Goal: Task Accomplishment & Management: Use online tool/utility

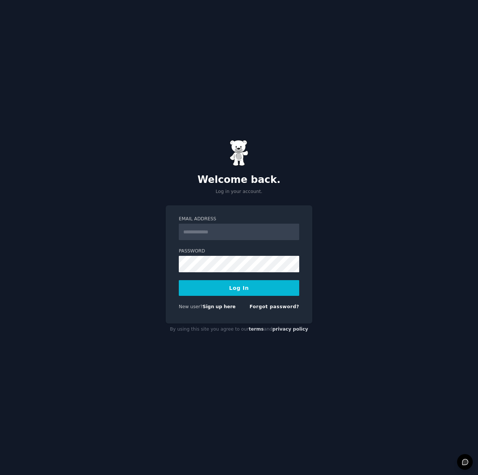
click at [213, 229] on input "Email Address" at bounding box center [239, 232] width 120 height 16
drag, startPoint x: 376, startPoint y: 243, endPoint x: 378, endPoint y: 247, distance: 4.4
click at [376, 243] on div "Welcome back. Log in your account. Email Address Password Log In New user? Sign…" at bounding box center [239, 237] width 478 height 475
click at [230, 233] on input "Email Address" at bounding box center [239, 232] width 120 height 16
type input "**********"
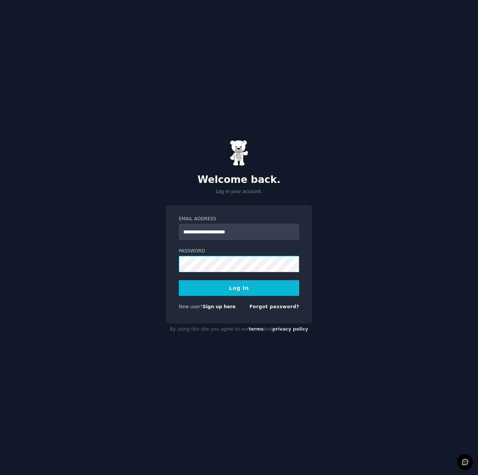
click at [179, 280] on button "Log In" at bounding box center [239, 288] width 120 height 16
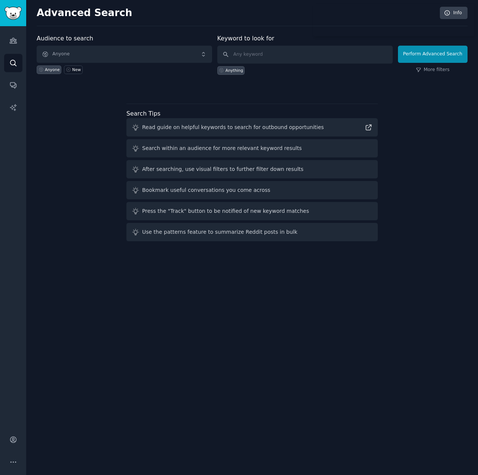
click at [162, 88] on div at bounding box center [252, 87] width 431 height 5
click at [94, 53] on span "Anyone" at bounding box center [124, 54] width 175 height 17
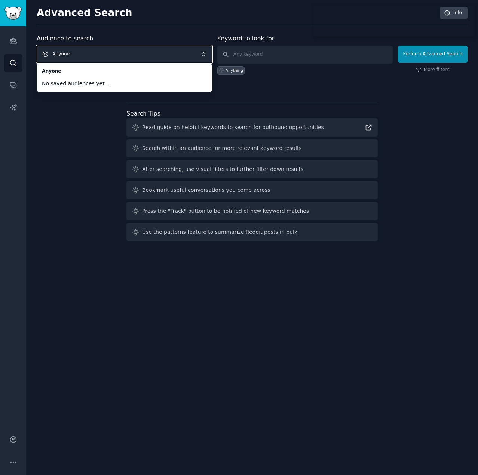
click at [76, 126] on div "Audience to search Anyone Anyone No saved audiences yet... Anyone New Keyword t…" at bounding box center [252, 139] width 431 height 210
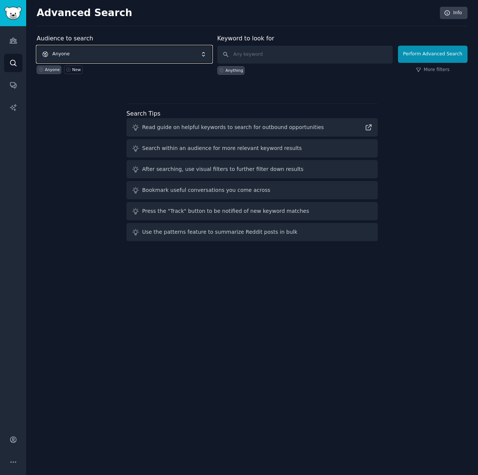
click at [104, 54] on span "Anyone" at bounding box center [124, 54] width 175 height 17
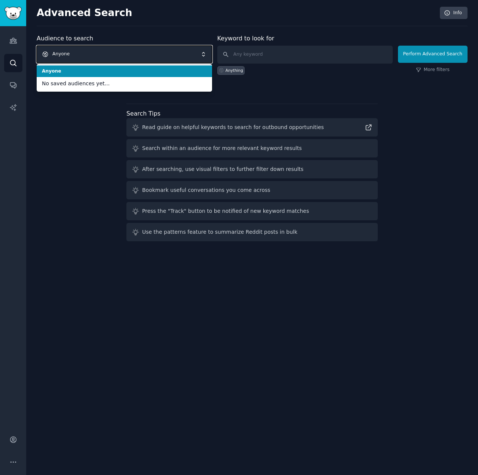
click at [102, 56] on span "Anyone" at bounding box center [124, 54] width 175 height 17
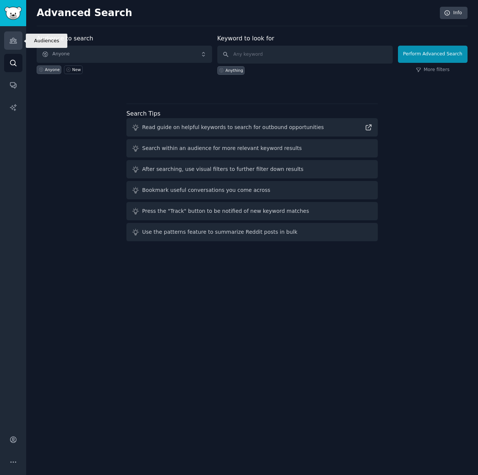
click at [16, 40] on icon "Sidebar" at bounding box center [13, 41] width 8 height 8
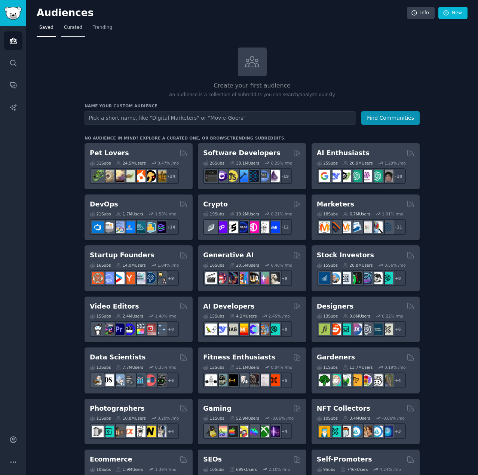
click at [61, 31] on link "Curated" at bounding box center [73, 29] width 24 height 15
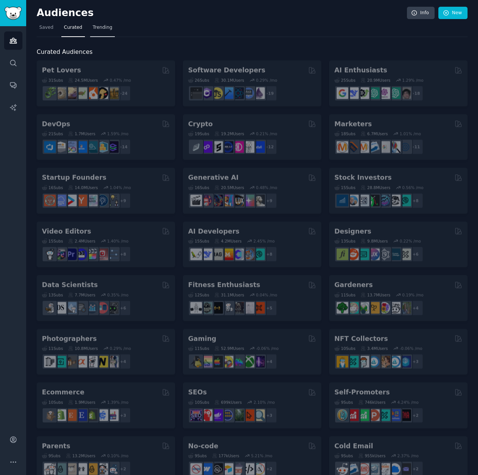
click at [106, 27] on span "Trending" at bounding box center [102, 27] width 19 height 7
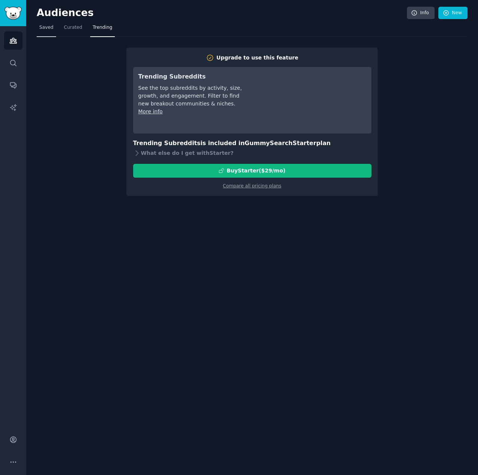
click at [54, 27] on link "Saved" at bounding box center [46, 29] width 19 height 15
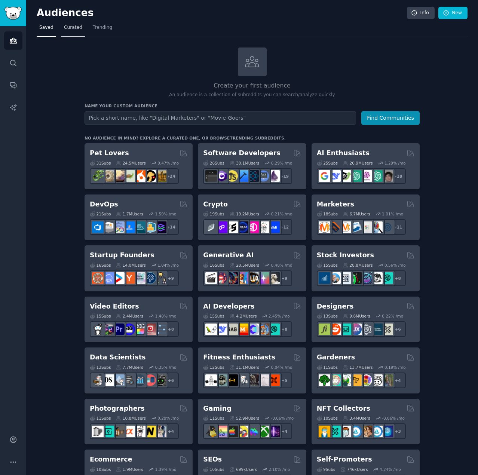
click at [65, 31] on link "Curated" at bounding box center [73, 29] width 24 height 15
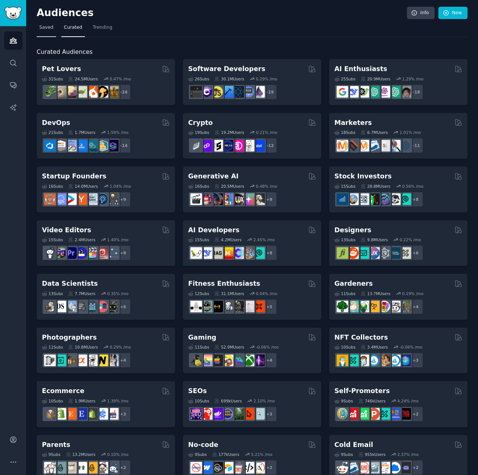
click at [48, 29] on span "Saved" at bounding box center [46, 27] width 14 height 7
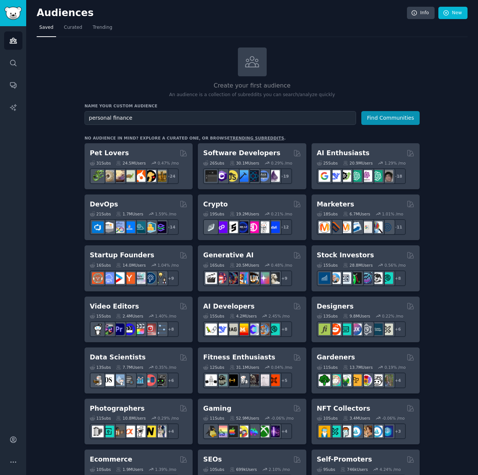
type input "personal finance"
click at [361, 111] on button "Find Communities" at bounding box center [390, 118] width 58 height 14
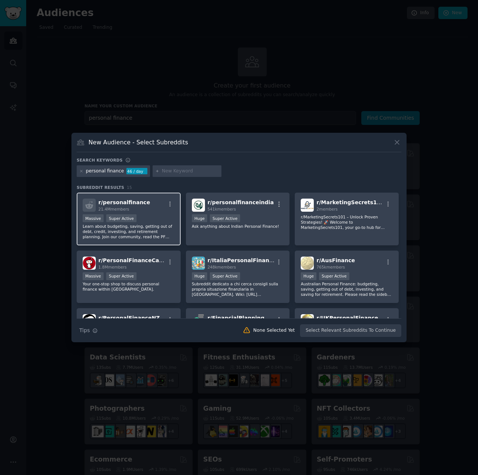
click at [144, 217] on div "Massive Super Active" at bounding box center [129, 218] width 92 height 9
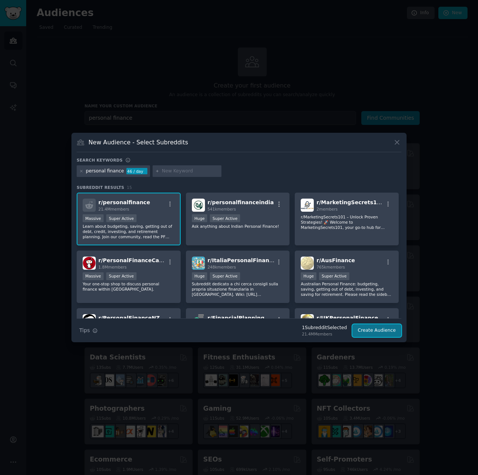
click at [388, 331] on button "Create Audience" at bounding box center [376, 330] width 49 height 13
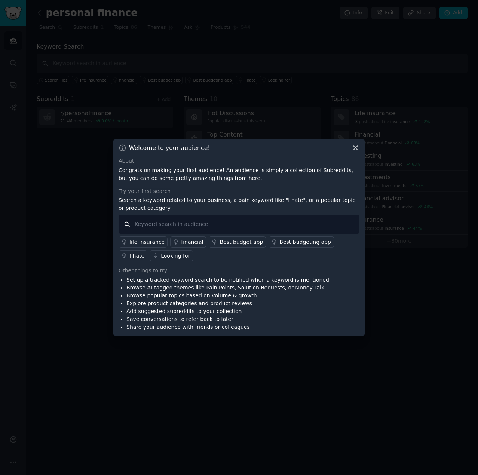
click at [205, 225] on input "text" at bounding box center [239, 224] width 241 height 19
type input "hassle"
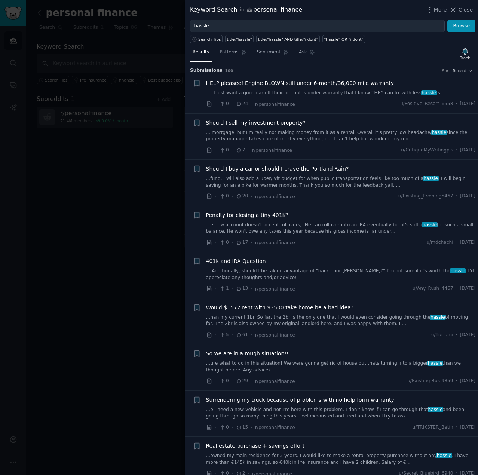
click at [115, 185] on div at bounding box center [239, 237] width 478 height 475
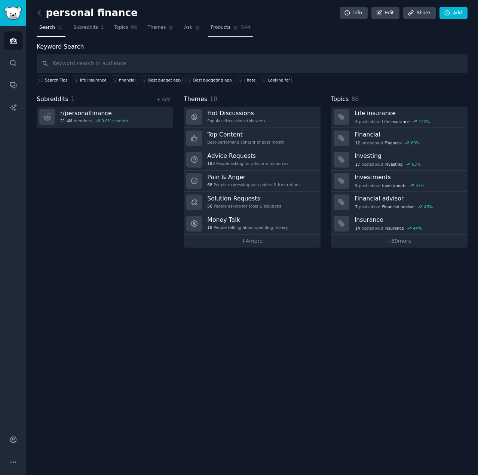
click at [208, 24] on link "Products 544" at bounding box center [230, 29] width 45 height 15
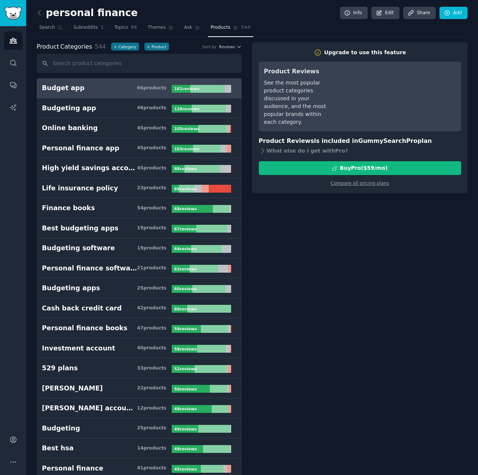
click at [172, 89] on div "181 review s" at bounding box center [188, 89] width 32 height 8
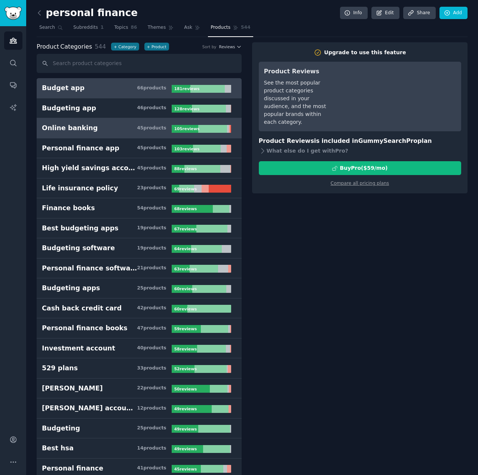
click at [162, 127] on div "45 product s" at bounding box center [151, 128] width 29 height 7
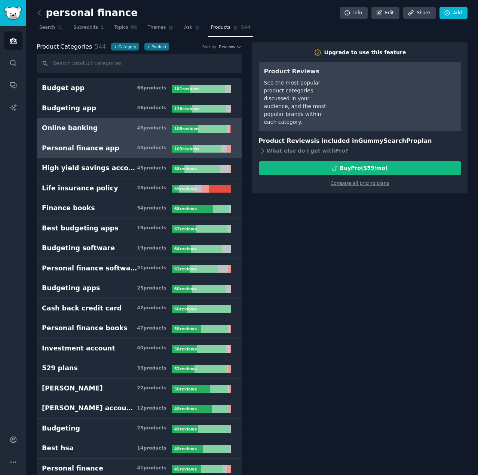
click at [145, 150] on div "45 product s" at bounding box center [151, 148] width 29 height 7
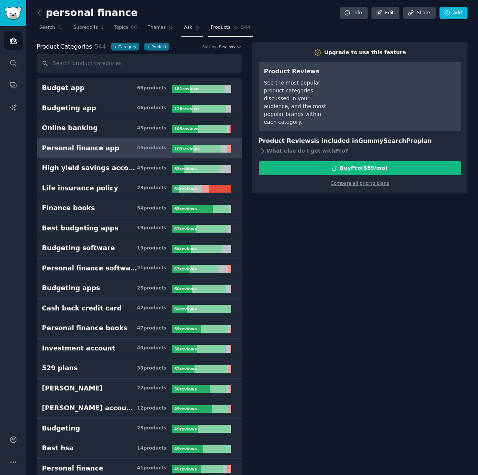
click at [182, 33] on link "Ask" at bounding box center [191, 29] width 21 height 15
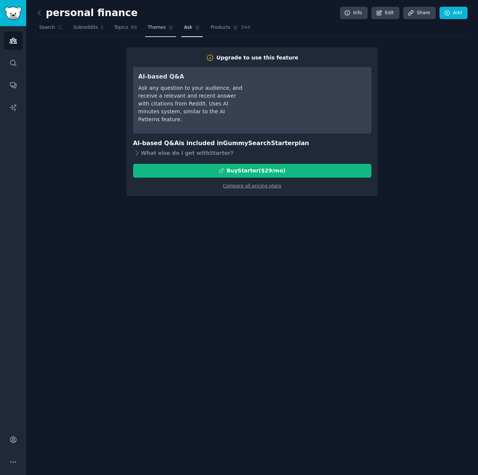
click at [148, 30] on span "Themes" at bounding box center [157, 27] width 18 height 7
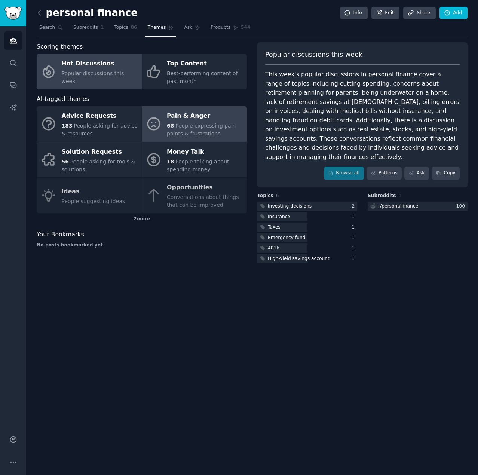
click at [186, 120] on div "Pain & Anger" at bounding box center [205, 116] width 76 height 12
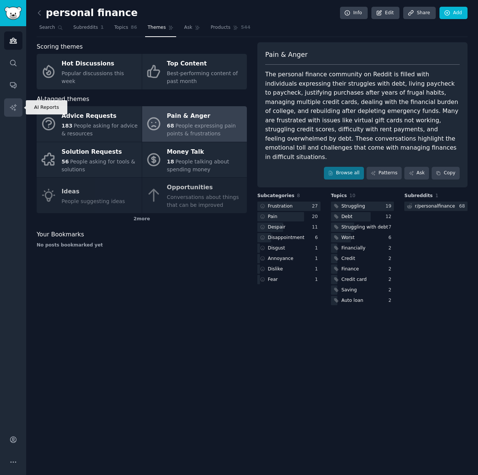
click at [13, 100] on link "AI Reports" at bounding box center [13, 107] width 18 height 18
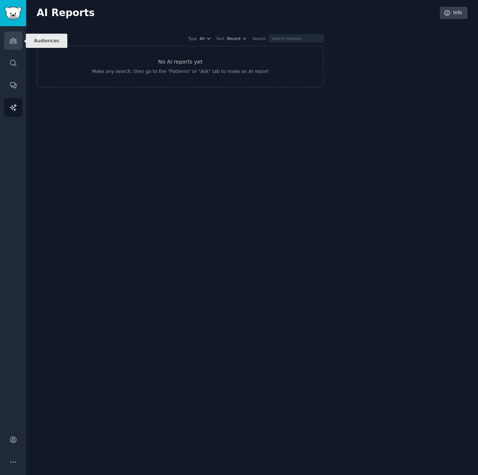
click at [17, 42] on icon "Sidebar" at bounding box center [13, 41] width 8 height 8
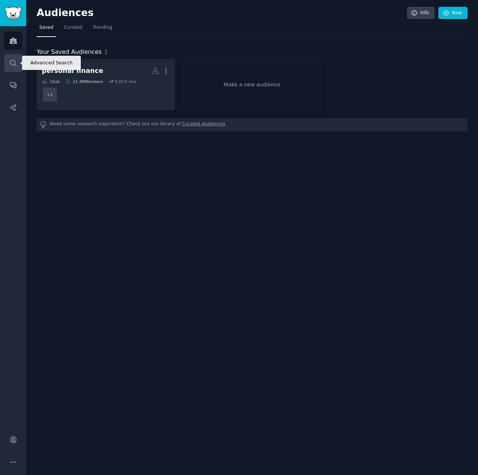
click at [10, 66] on icon "Sidebar" at bounding box center [13, 63] width 8 height 8
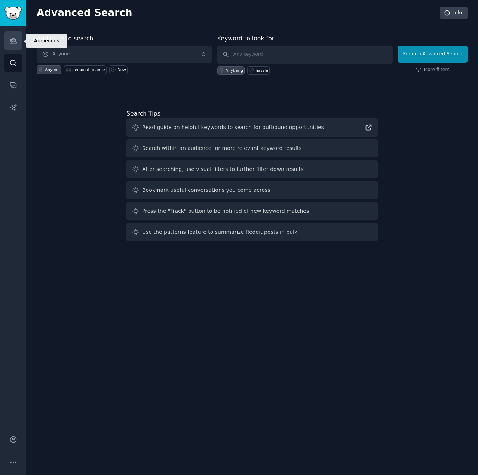
click at [12, 39] on icon "Sidebar" at bounding box center [13, 40] width 7 height 5
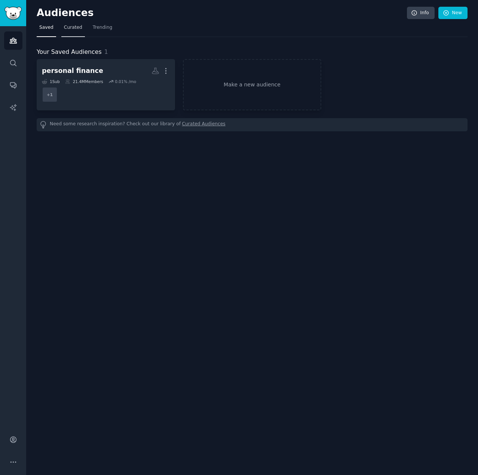
click at [77, 27] on span "Curated" at bounding box center [73, 27] width 18 height 7
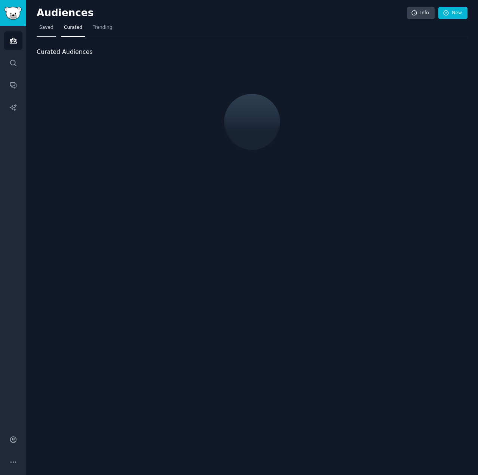
click at [44, 26] on span "Saved" at bounding box center [46, 27] width 14 height 7
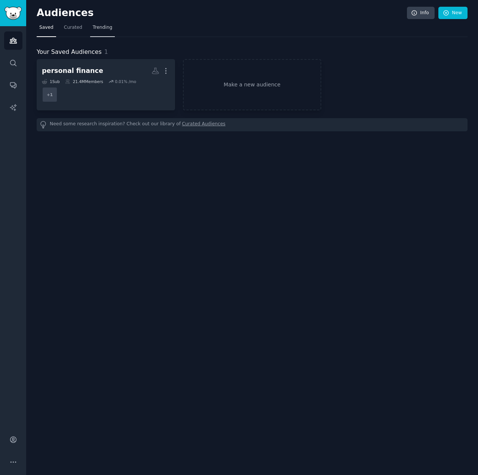
click at [102, 27] on span "Trending" at bounding box center [102, 27] width 19 height 7
